Goal: Transaction & Acquisition: Purchase product/service

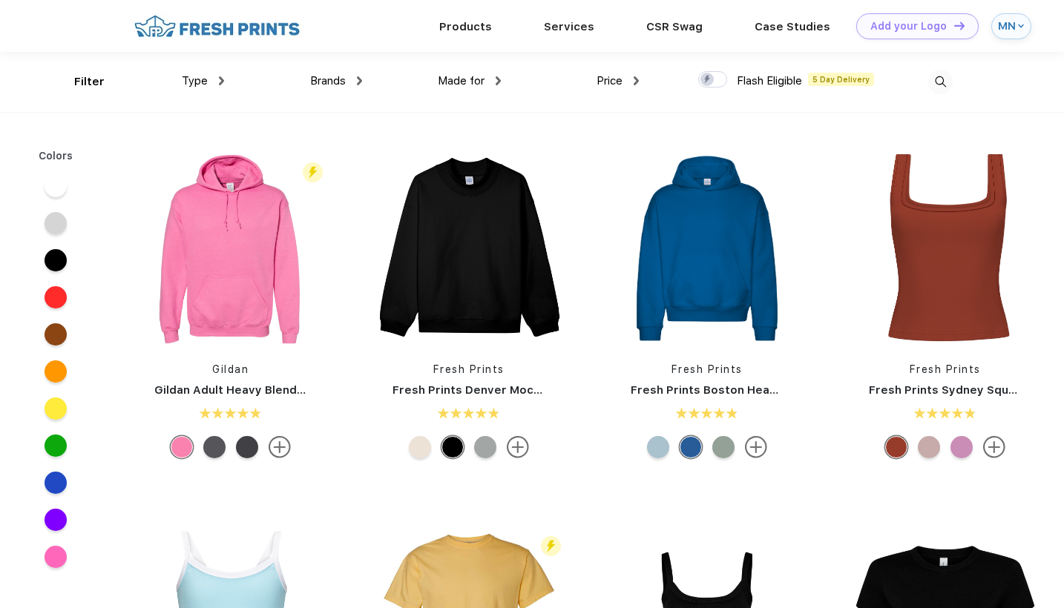
click at [203, 78] on span "Type" at bounding box center [195, 80] width 26 height 13
click at [220, 84] on img at bounding box center [221, 80] width 5 height 9
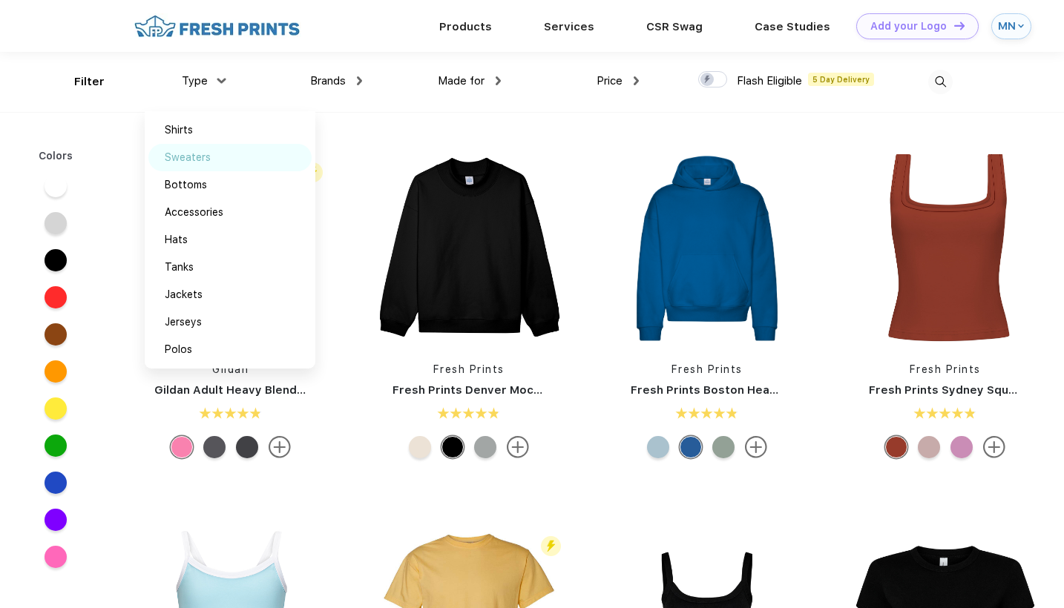
click at [191, 164] on div "Sweaters" at bounding box center [188, 158] width 46 height 16
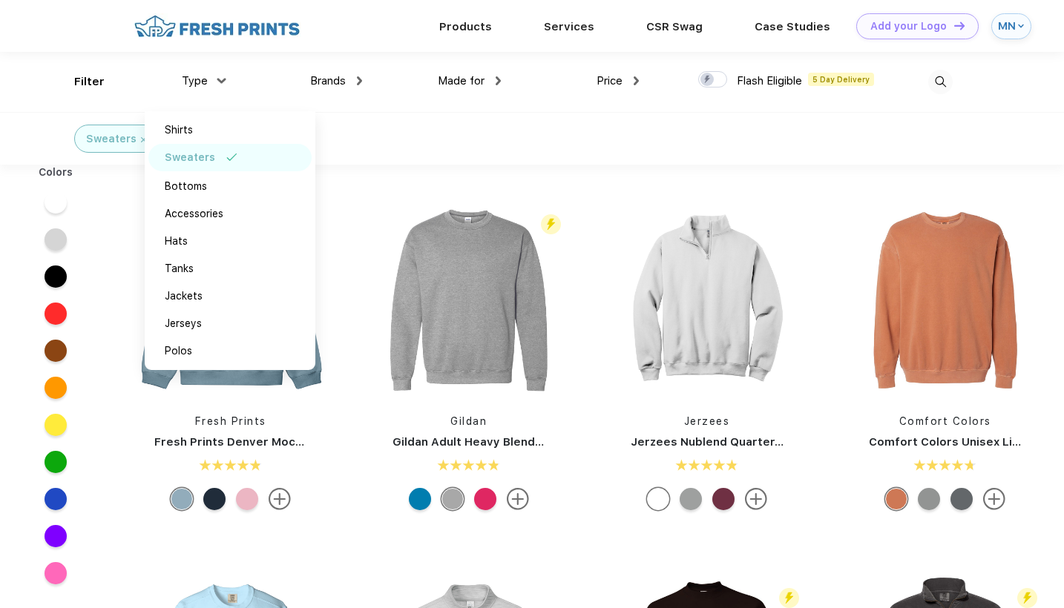
click at [430, 128] on div "Sweaters" at bounding box center [532, 138] width 1064 height 53
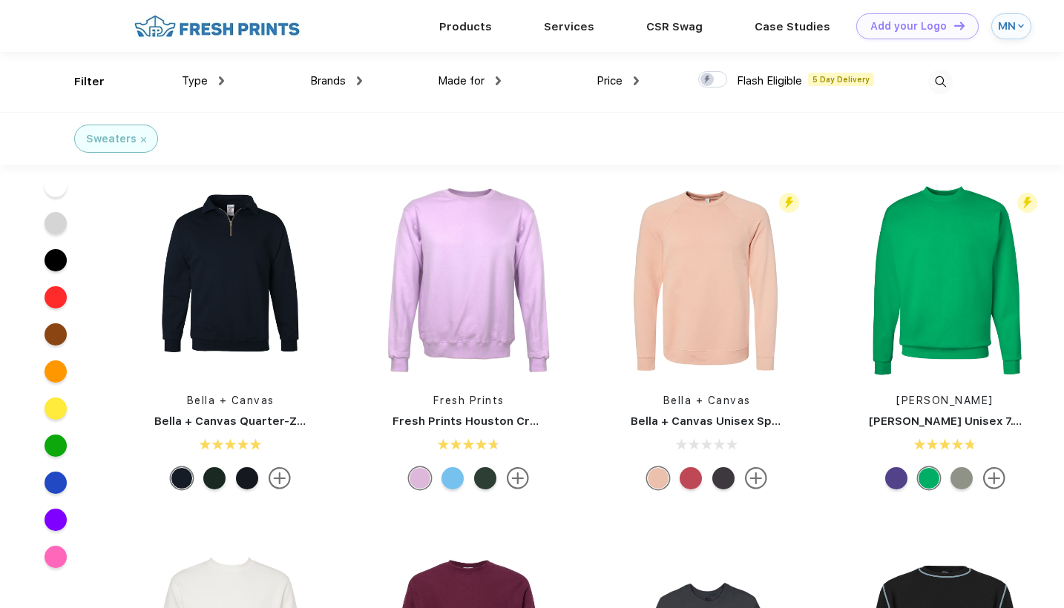
scroll to position [600, 0]
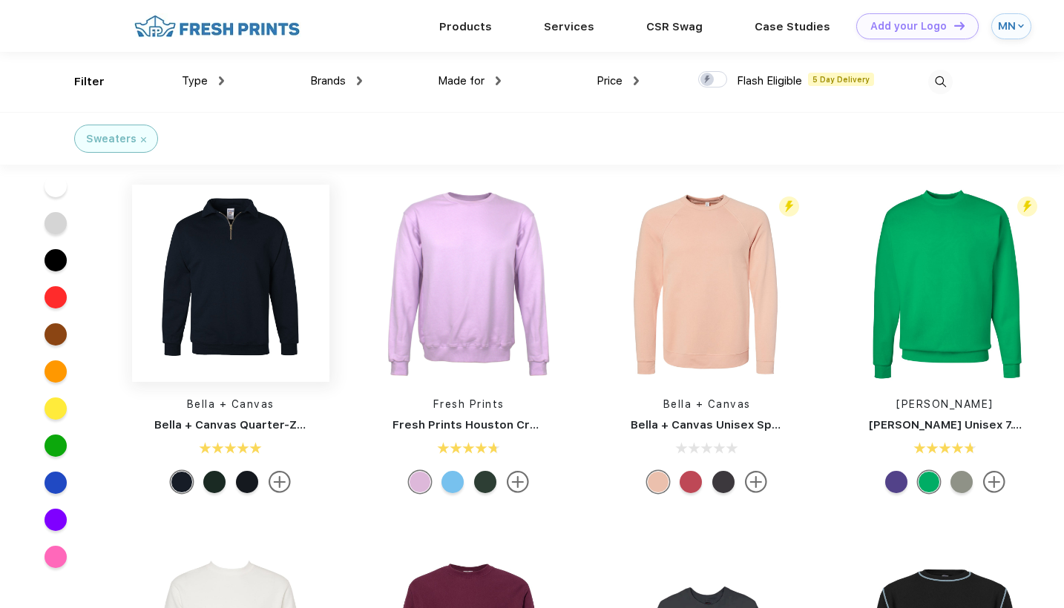
click at [220, 300] on img at bounding box center [230, 283] width 197 height 197
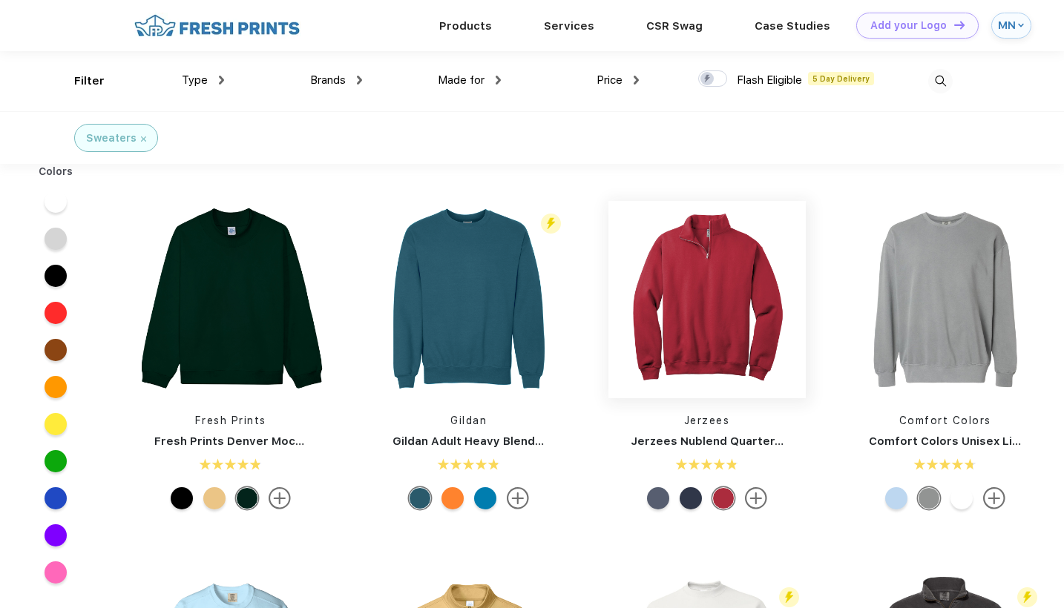
scroll to position [5, 0]
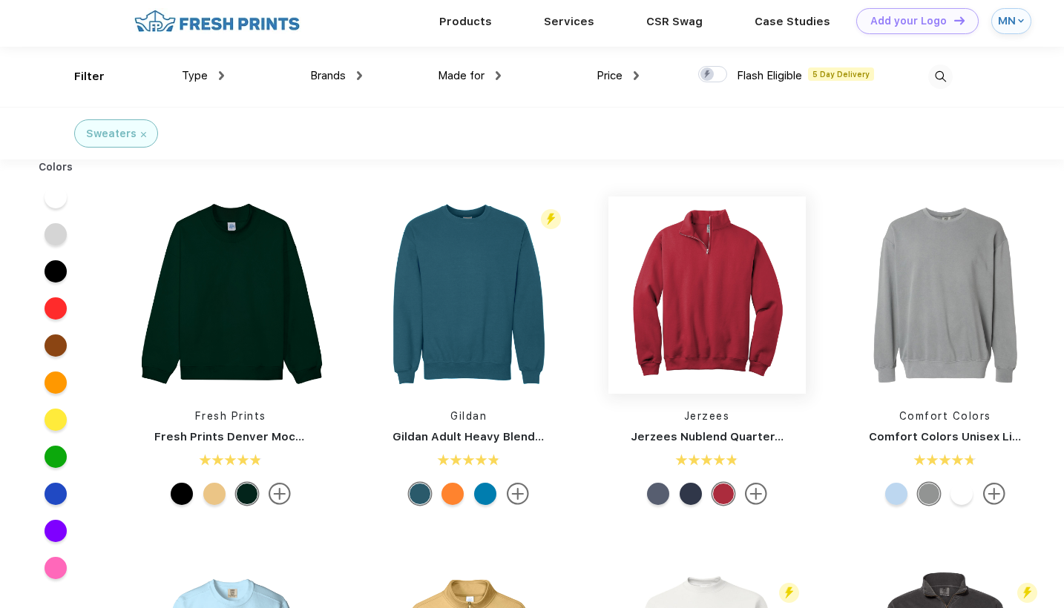
click at [706, 342] on img at bounding box center [706, 295] width 197 height 197
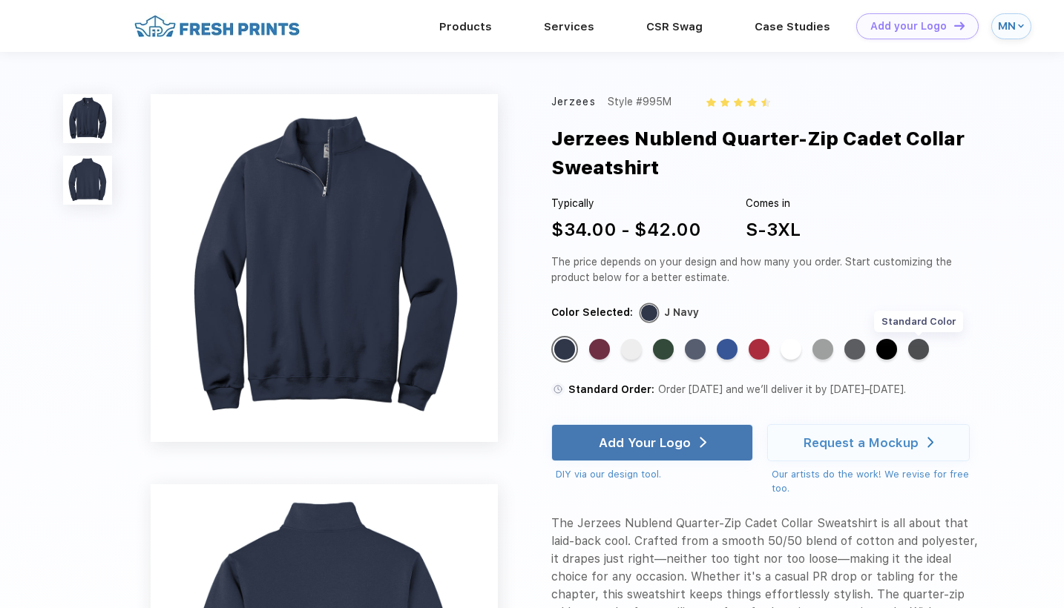
click at [918, 343] on div "Standard Color" at bounding box center [918, 349] width 21 height 21
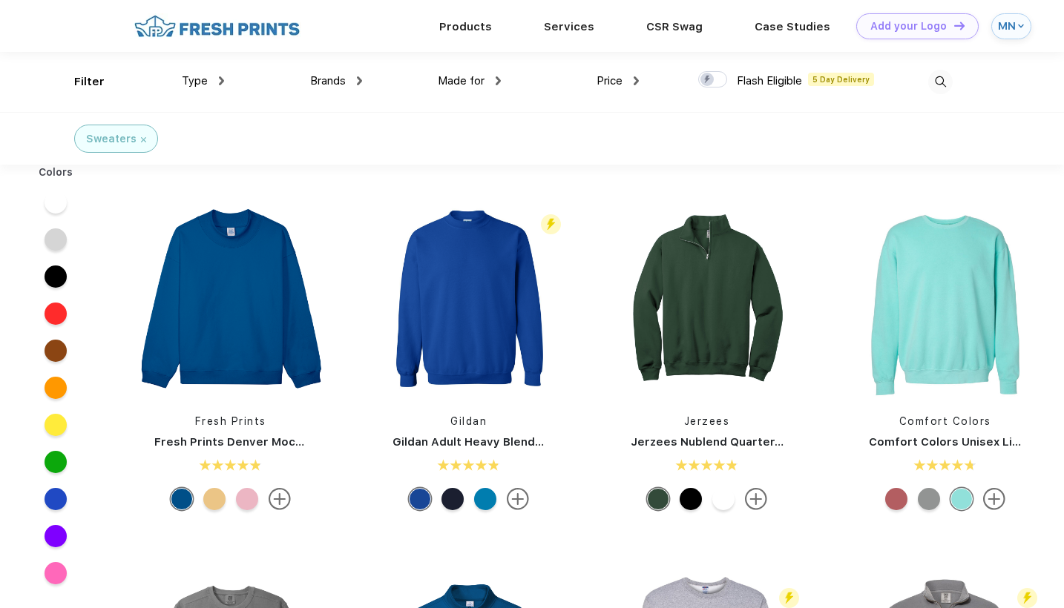
click at [467, 79] on span "Made for" at bounding box center [461, 80] width 47 height 13
click at [496, 79] on img at bounding box center [498, 80] width 5 height 9
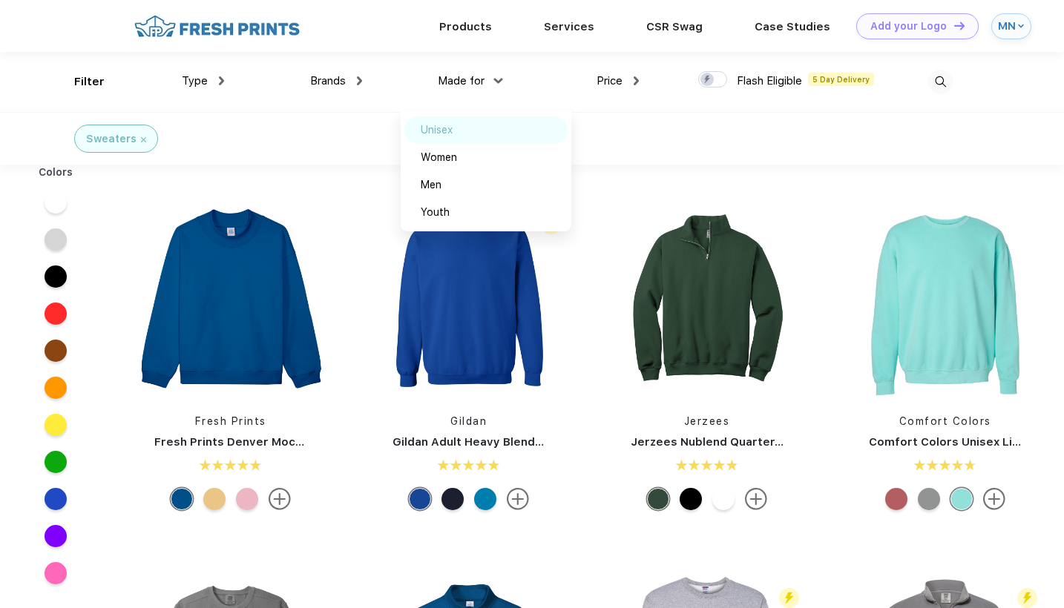
click at [439, 131] on div "Unisex" at bounding box center [437, 130] width 32 height 16
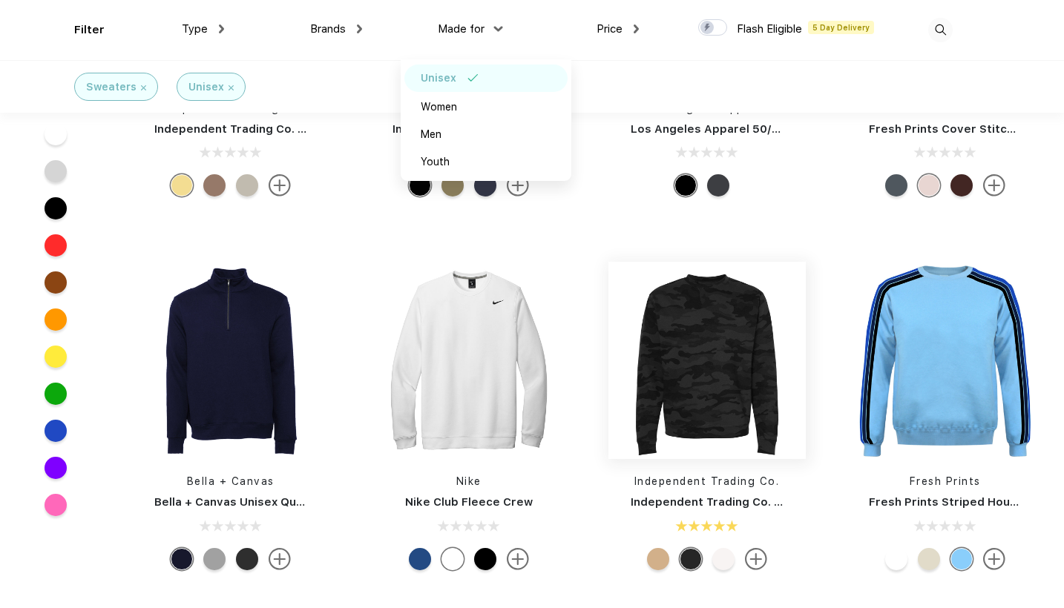
scroll to position [1324, 0]
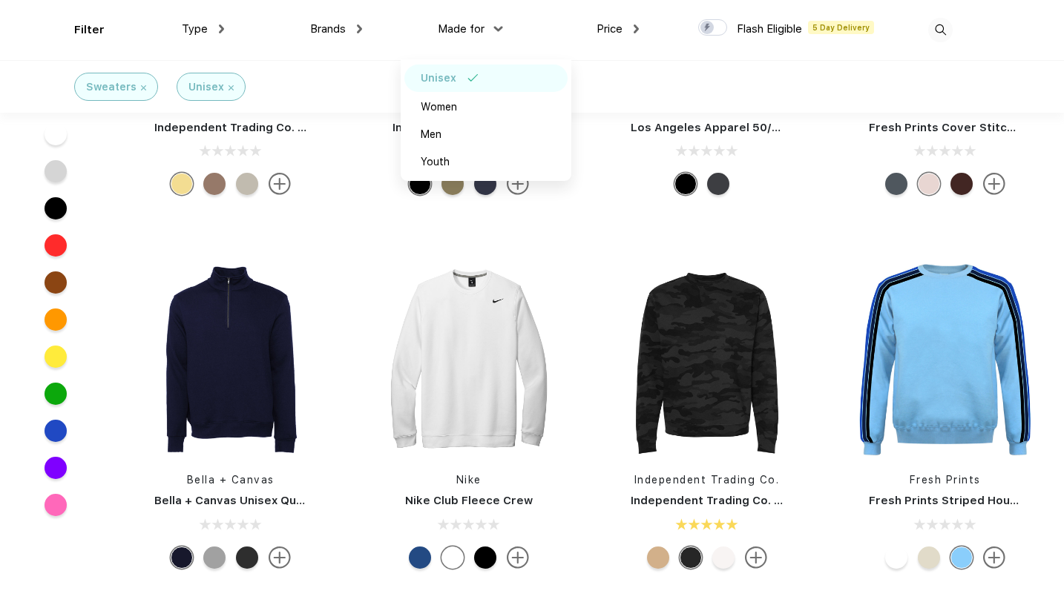
click at [899, 559] on div at bounding box center [896, 558] width 22 height 22
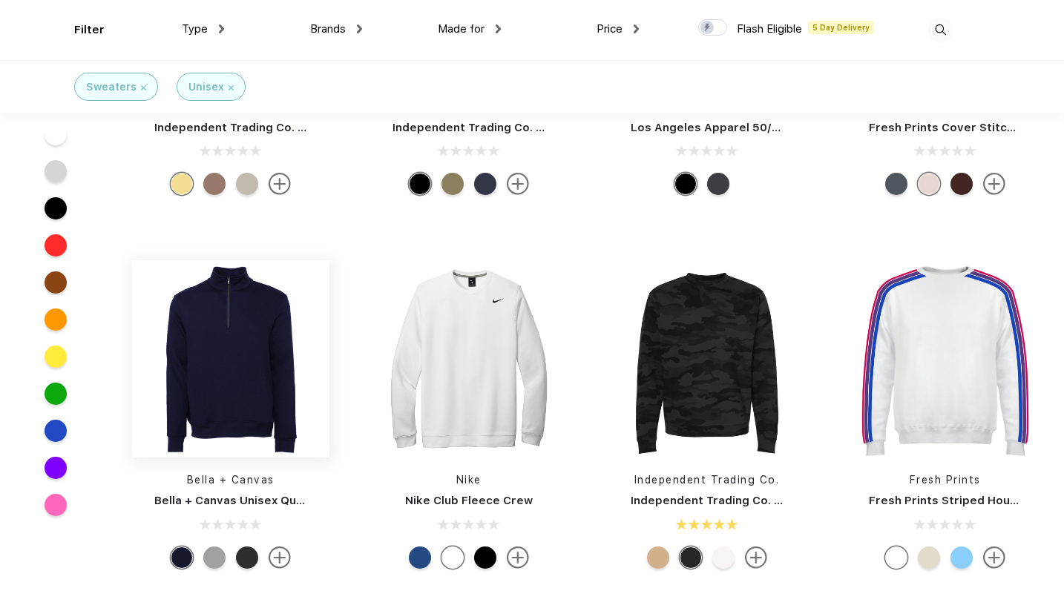
click at [230, 358] on img at bounding box center [230, 358] width 197 height 197
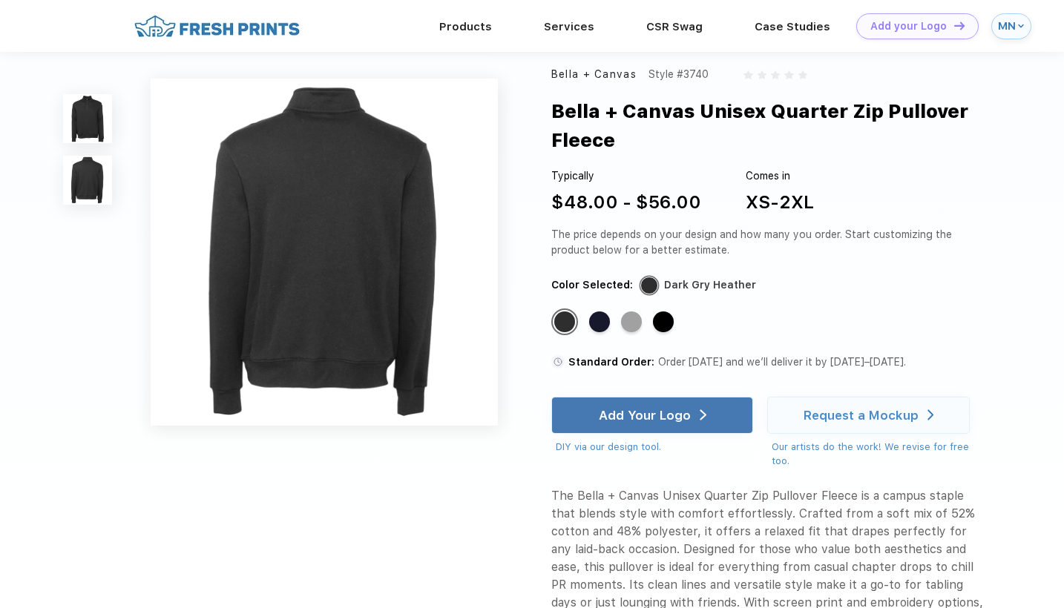
scroll to position [271, 0]
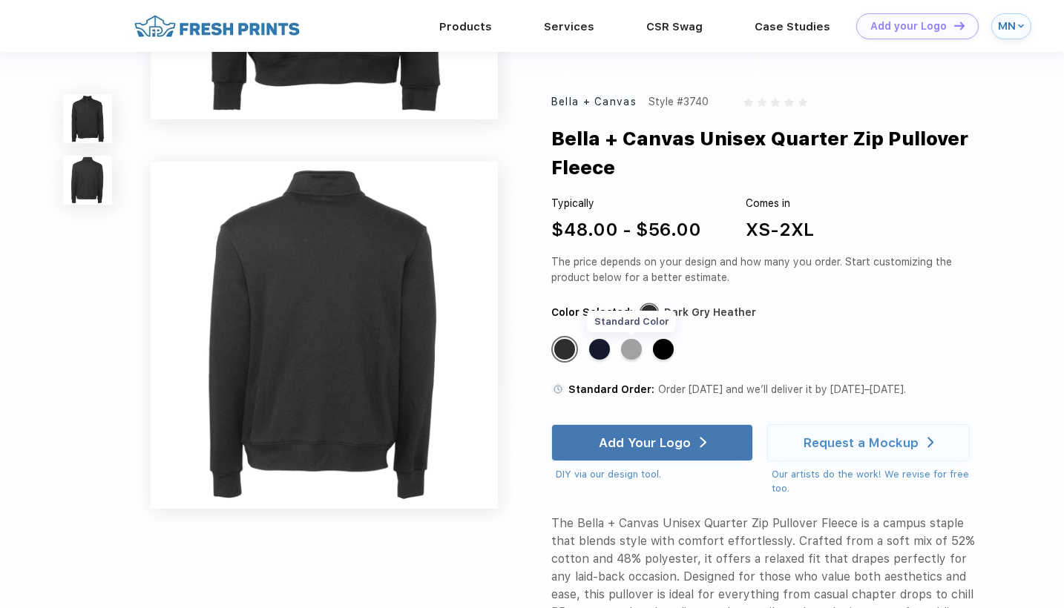
click at [628, 351] on div "Standard Color" at bounding box center [631, 349] width 21 height 21
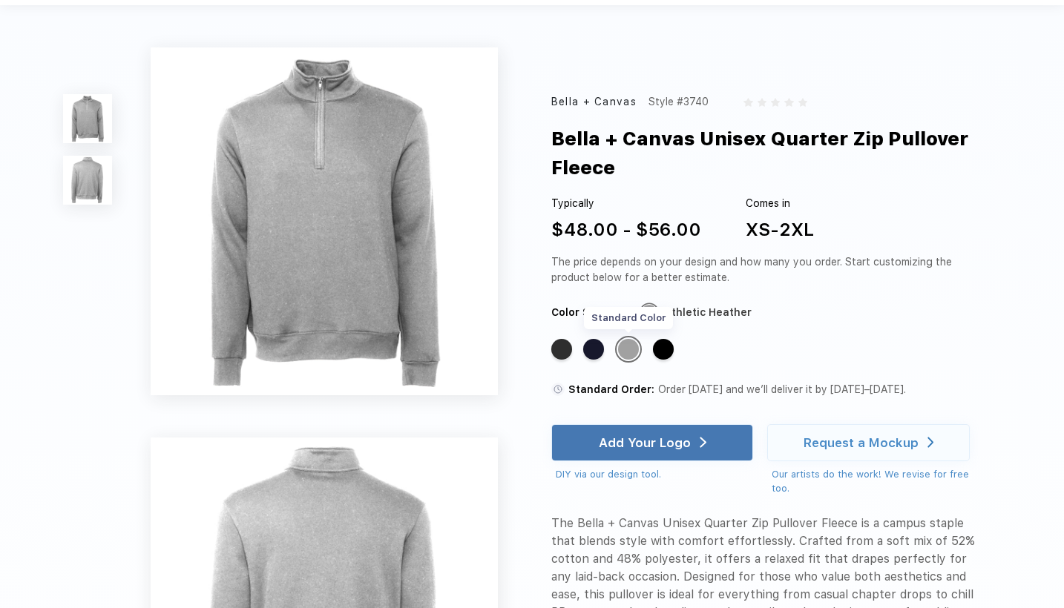
scroll to position [0, 0]
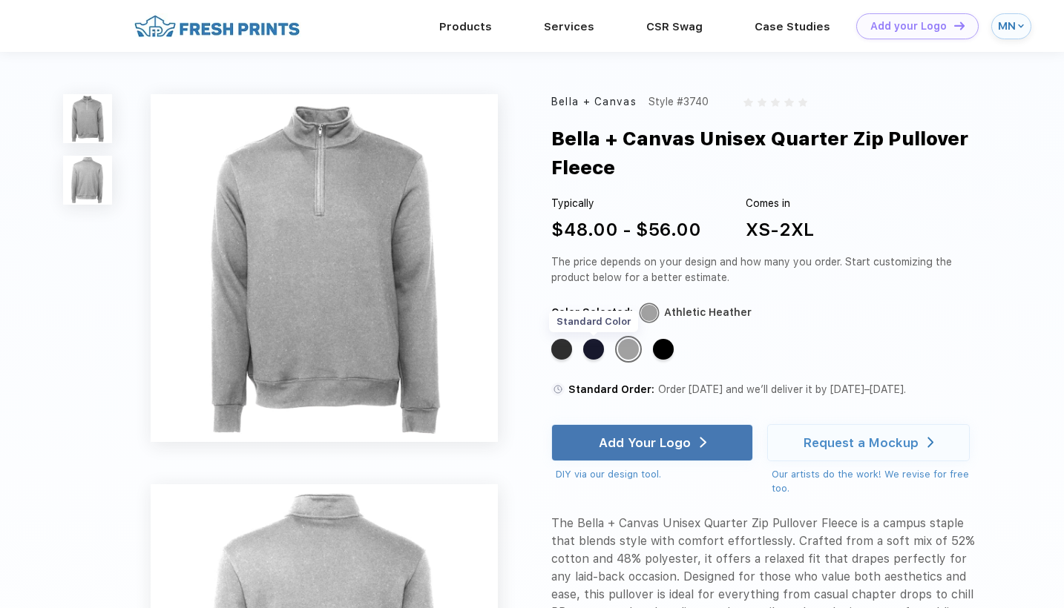
click at [594, 348] on div "Standard Color" at bounding box center [593, 349] width 21 height 21
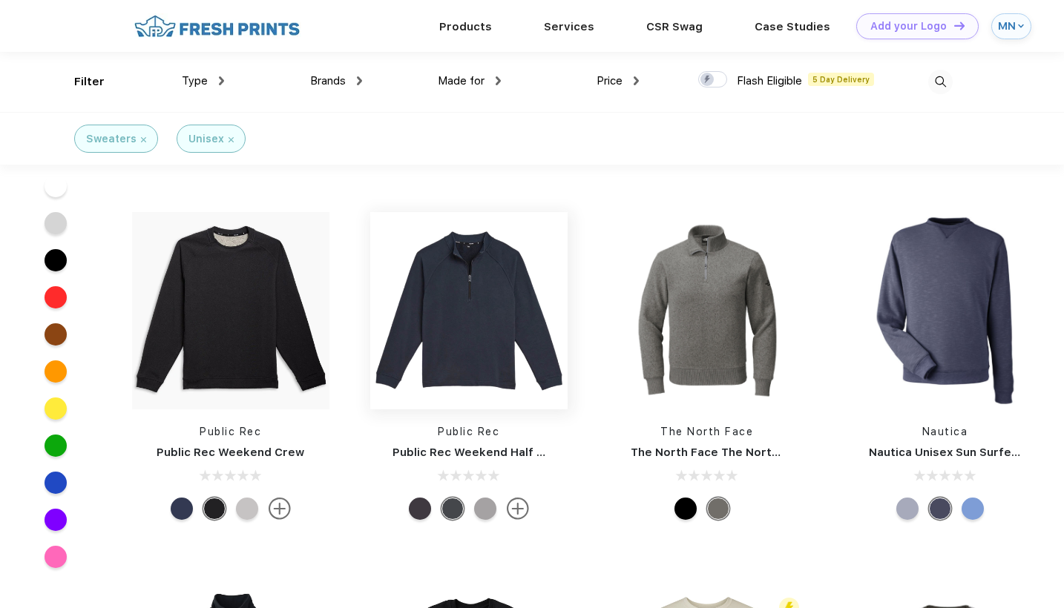
scroll to position [3184, 0]
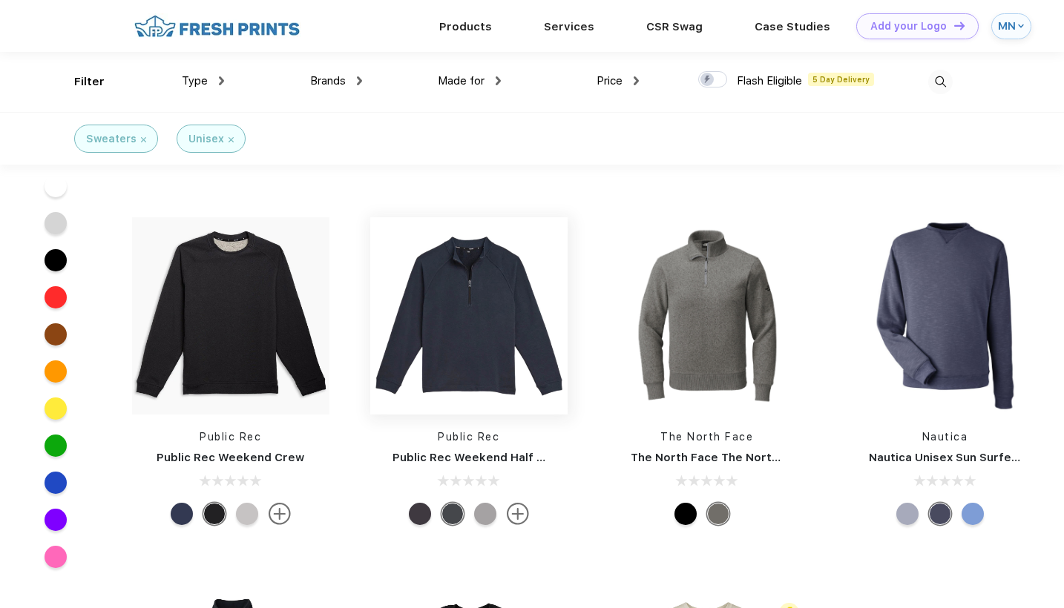
click at [425, 335] on img at bounding box center [468, 315] width 197 height 197
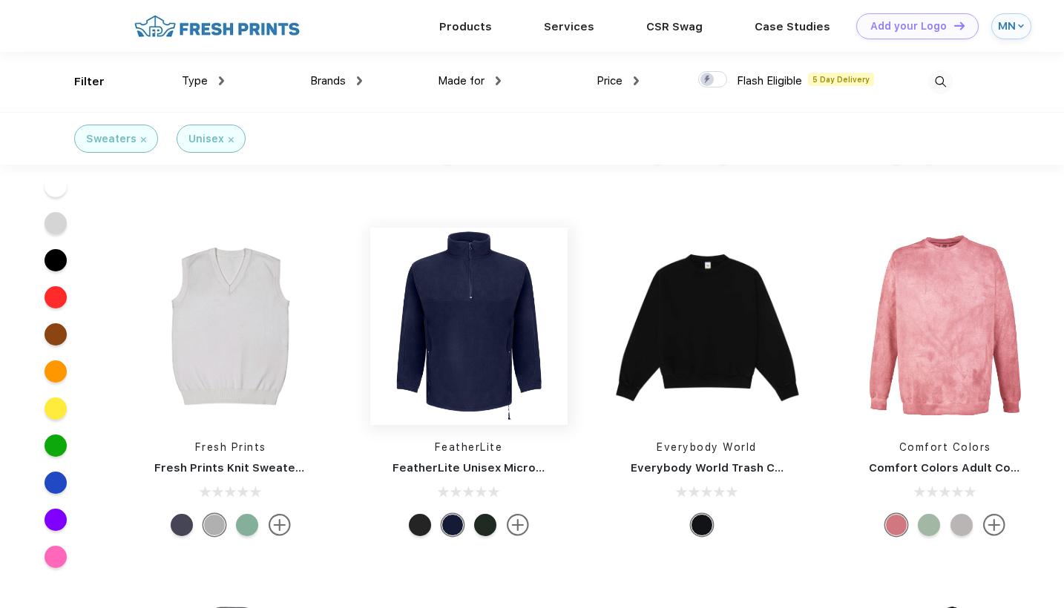
scroll to position [3919, 0]
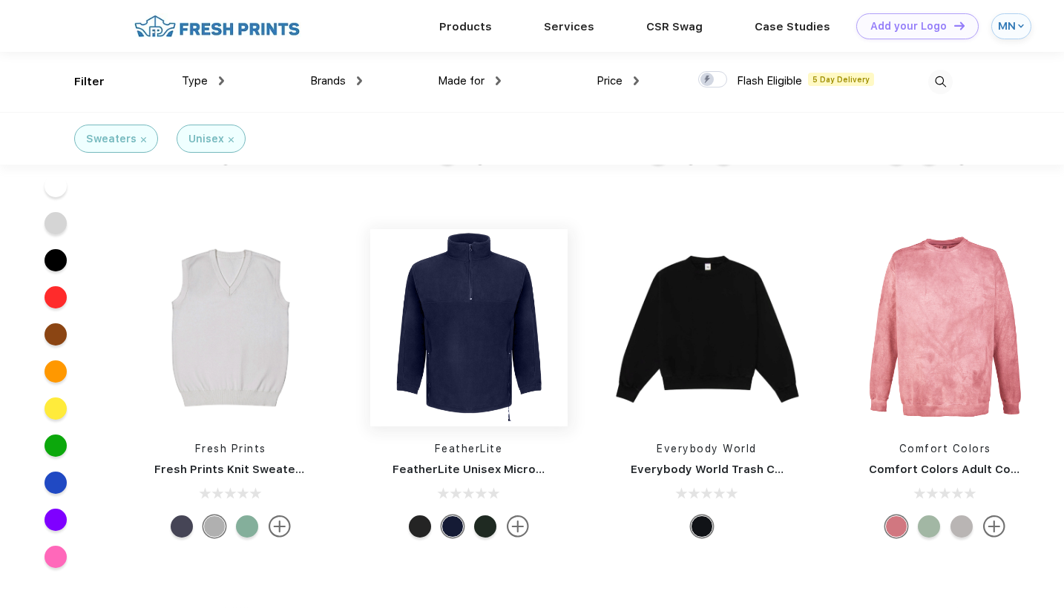
click at [484, 323] on img at bounding box center [468, 327] width 197 height 197
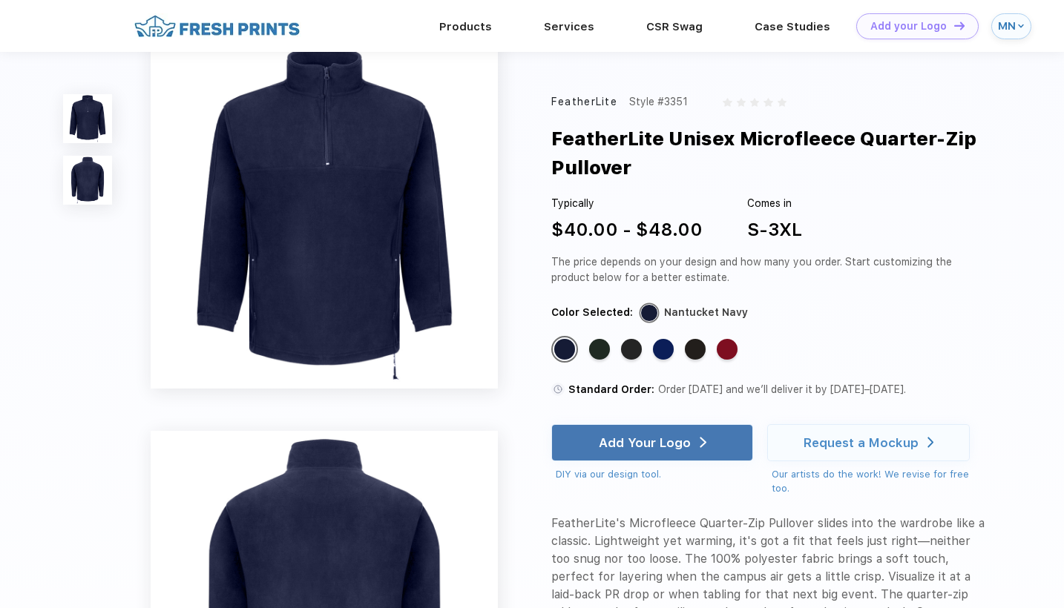
scroll to position [5, 0]
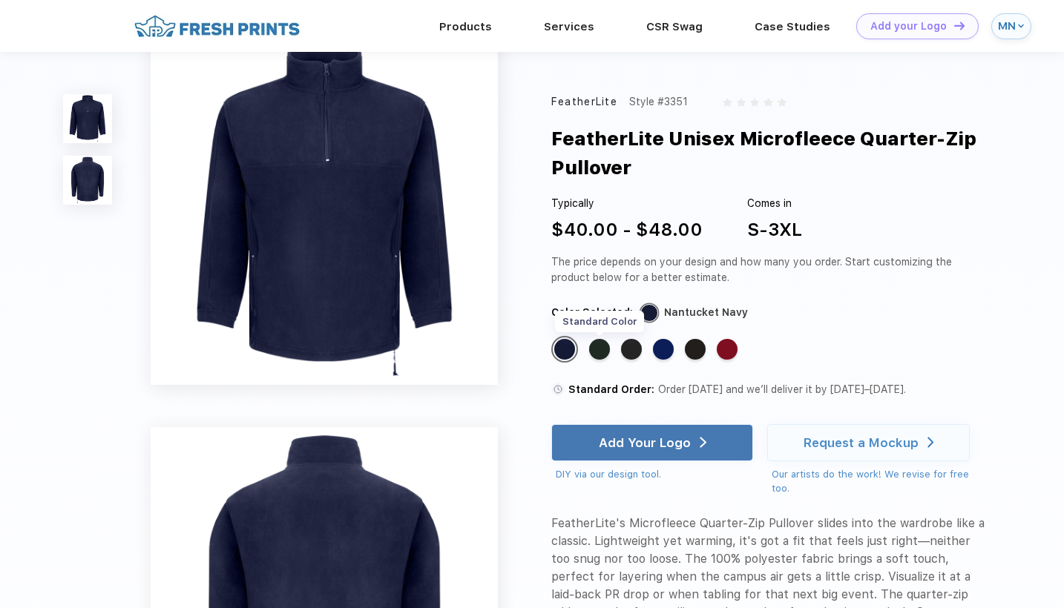
click at [602, 352] on div "Standard Color" at bounding box center [599, 349] width 21 height 21
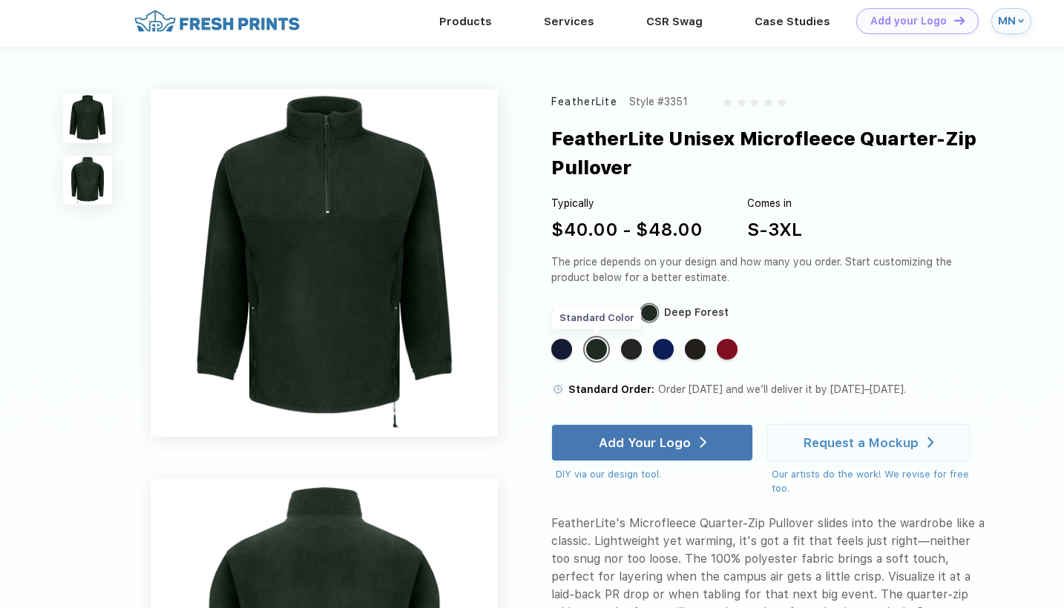
scroll to position [0, 0]
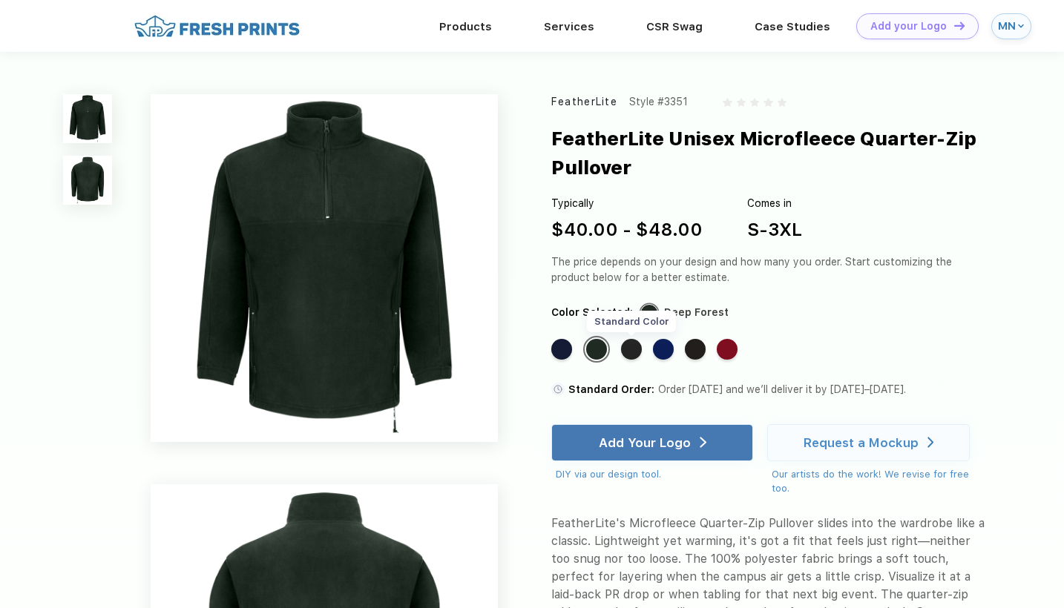
click at [637, 347] on div "Standard Color" at bounding box center [631, 349] width 21 height 21
click at [663, 353] on div "Standard Color" at bounding box center [663, 349] width 21 height 21
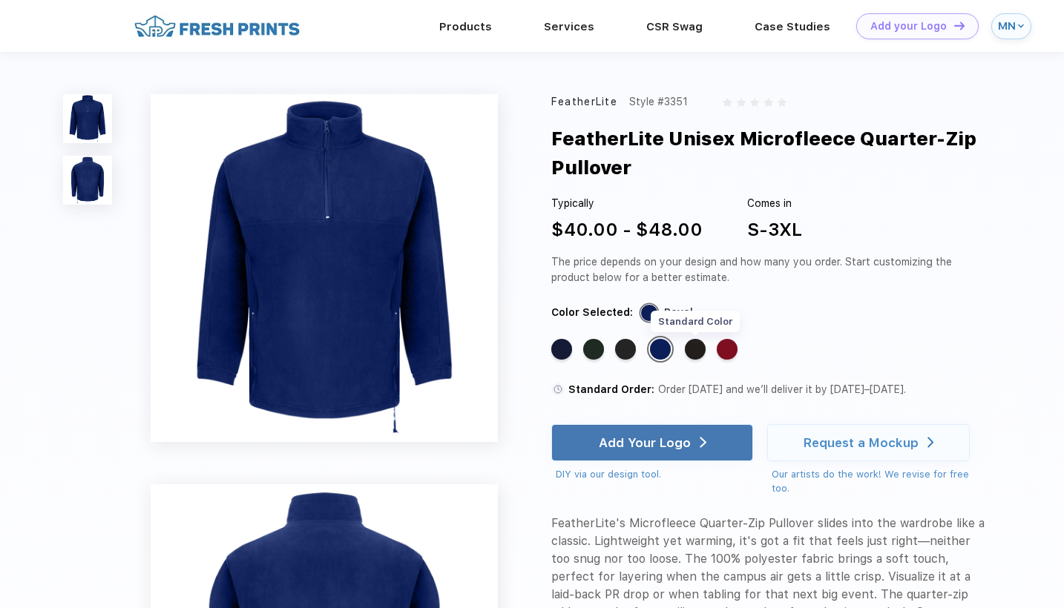
click at [691, 352] on div "Standard Color" at bounding box center [695, 349] width 21 height 21
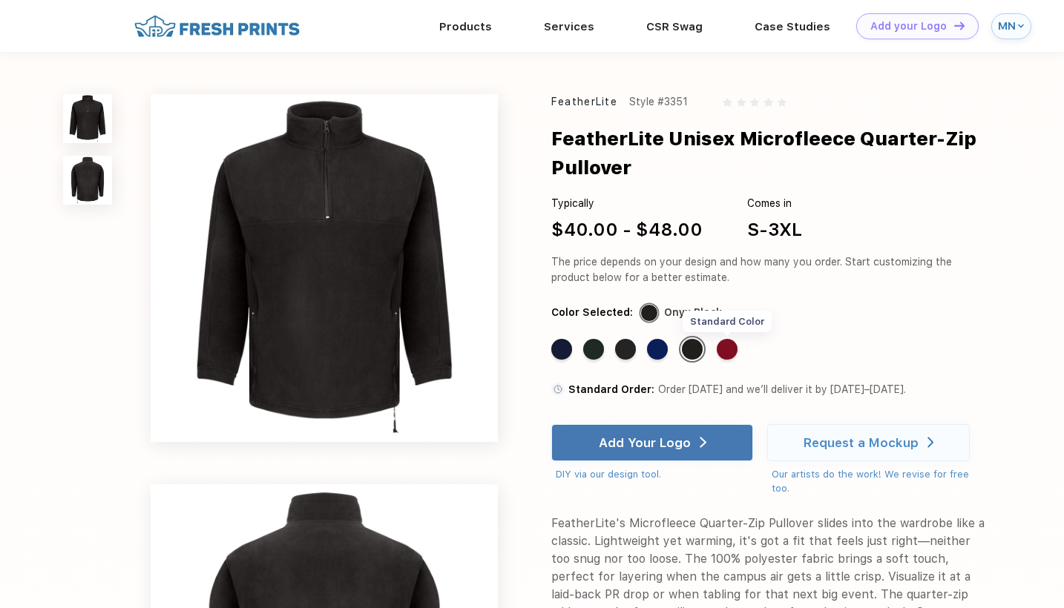
click at [723, 354] on div "Standard Color" at bounding box center [727, 349] width 21 height 21
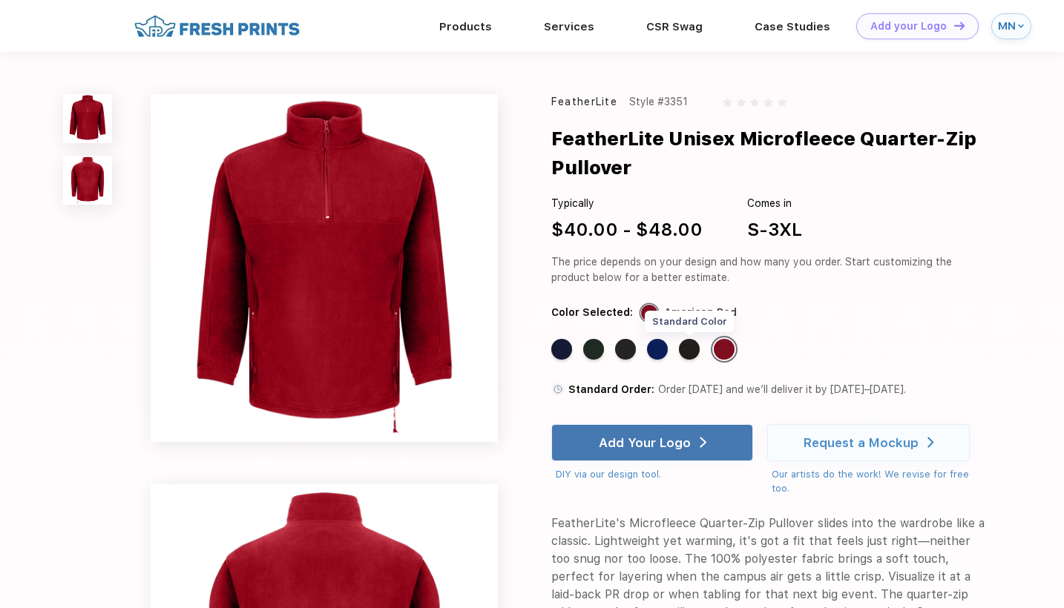
click at [686, 352] on div "Standard Color" at bounding box center [689, 349] width 21 height 21
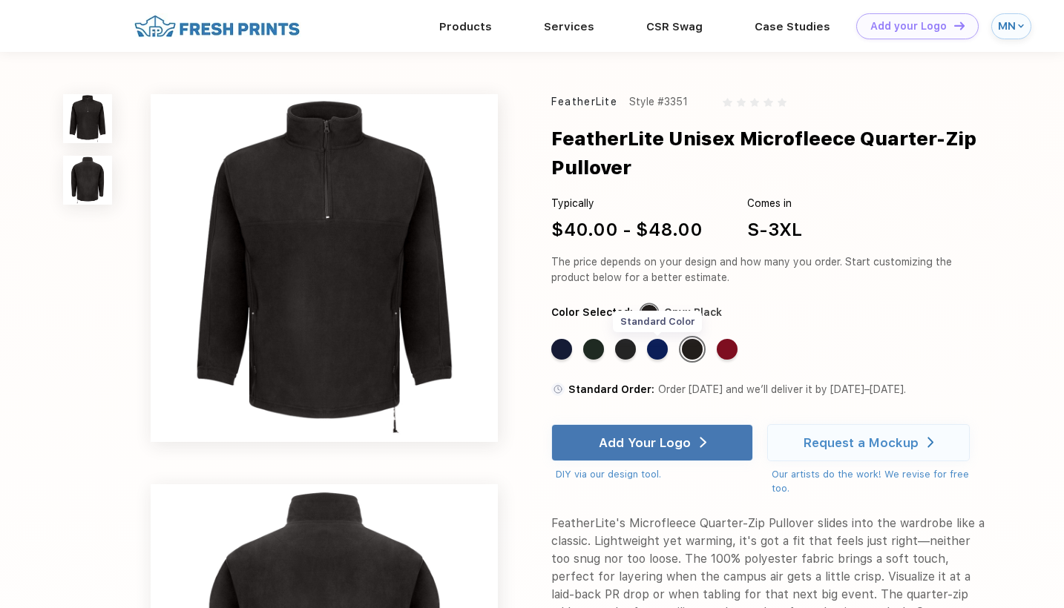
click at [663, 344] on div "Standard Color" at bounding box center [657, 349] width 21 height 21
